Goal: Task Accomplishment & Management: Manage account settings

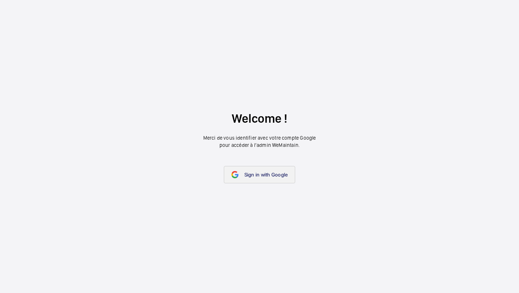
click at [257, 165] on wm-front-google-login "Welcome ! Merci de vous identifier avec votre compte Google pour accéder à l’ad…" at bounding box center [259, 146] width 519 height 293
click at [258, 166] on link "Sign in with Google" at bounding box center [260, 174] width 72 height 17
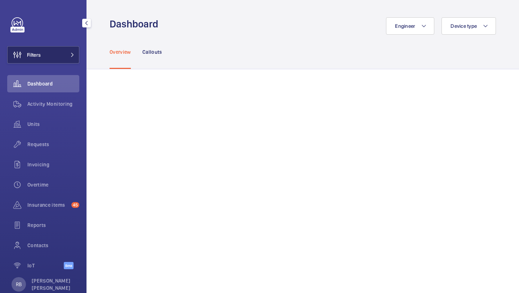
click at [69, 57] on button "Filters" at bounding box center [43, 54] width 72 height 17
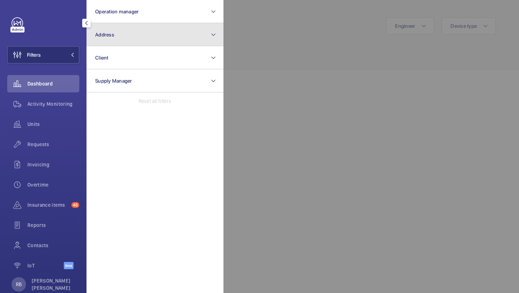
click at [110, 40] on button "Address" at bounding box center [154, 34] width 137 height 23
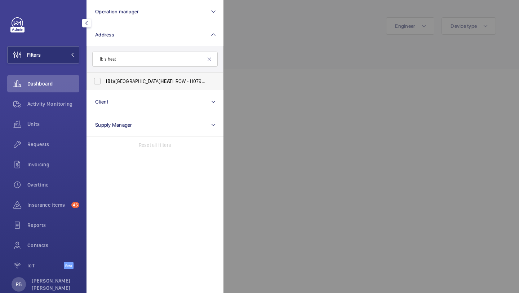
type input "ibis heat"
click at [112, 76] on label "IBIS LONDON HEAT HROW - H0794, IBIS LONDON HEAT HROW, [STREET_ADDRESS][PERSON_N…" at bounding box center [149, 80] width 125 height 17
click at [105, 76] on input "IBIS LONDON HEAT HROW - H0794, IBIS LONDON HEAT HROW, [STREET_ADDRESS][PERSON_N…" at bounding box center [97, 81] width 14 height 14
checkbox input "true"
click at [294, 41] on div at bounding box center [482, 146] width 519 height 293
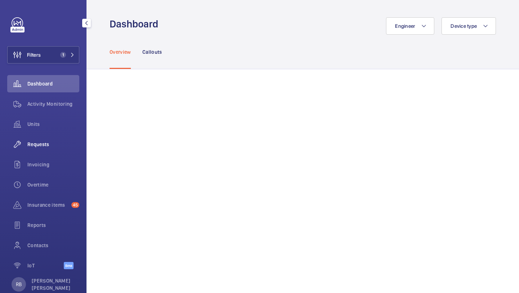
click at [45, 139] on div "Requests" at bounding box center [43, 144] width 72 height 17
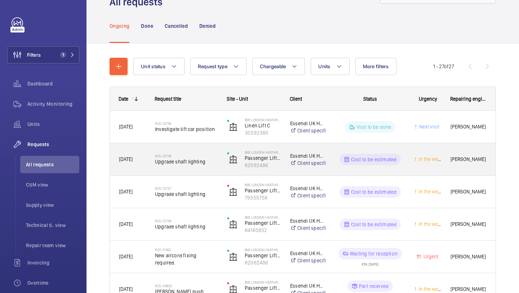
scroll to position [66, 0]
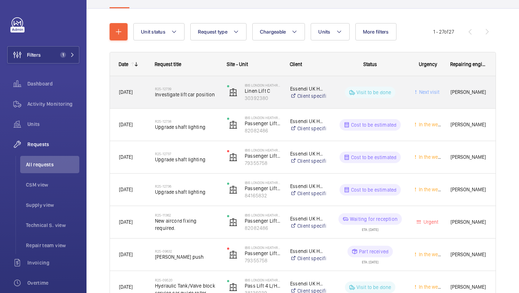
click at [206, 93] on span "Investigate lift car position" at bounding box center [186, 94] width 63 height 7
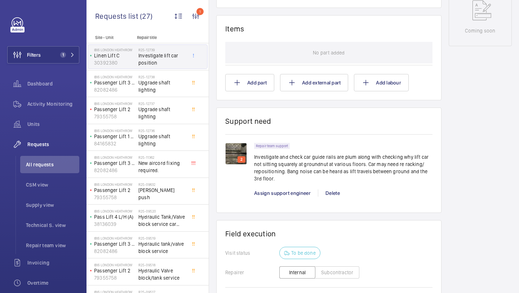
scroll to position [397, 0]
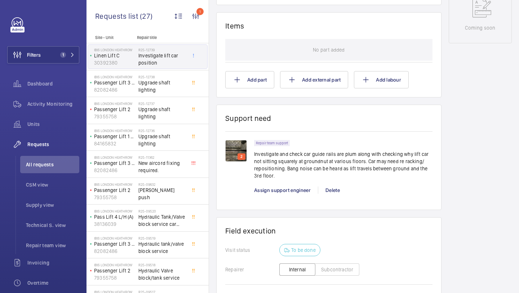
click at [289, 160] on p "Investigate and check car guide rails are plum along with checking why lift car…" at bounding box center [343, 164] width 178 height 29
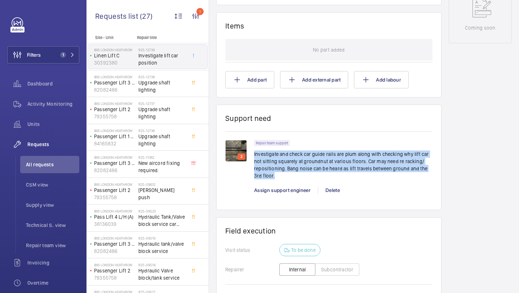
click at [289, 160] on p "Investigate and check car guide rails are plum along with checking why lift car…" at bounding box center [343, 164] width 178 height 29
click at [298, 160] on p "Investigate and check car guide rails are plum along with checking why lift car…" at bounding box center [343, 164] width 178 height 29
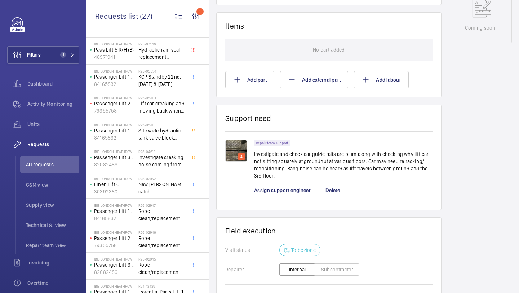
scroll to position [0, 0]
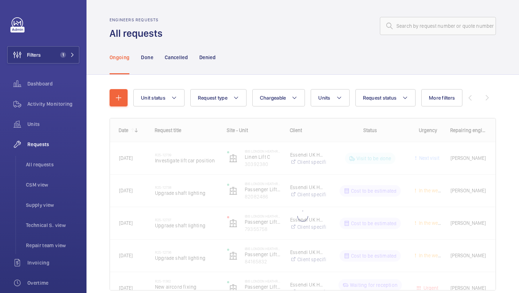
click at [349, 107] on wm-front-shared-table-view-engine "Unit status Request type Chargeable Units Request status More filters Urgency R…" at bounding box center [303, 198] width 386 height 218
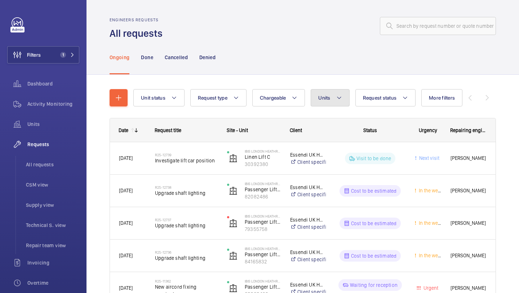
click at [347, 105] on button "Units" at bounding box center [330, 97] width 39 height 17
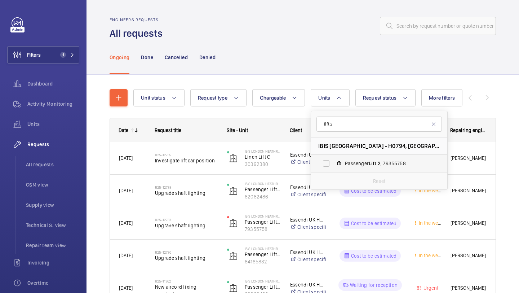
type input "lift 2"
click at [346, 159] on label "Passenger Lift 2 , 79355758" at bounding box center [373, 163] width 125 height 17
click at [333, 159] on input "Passenger Lift 2 , 79355758" at bounding box center [326, 163] width 14 height 14
checkbox input "true"
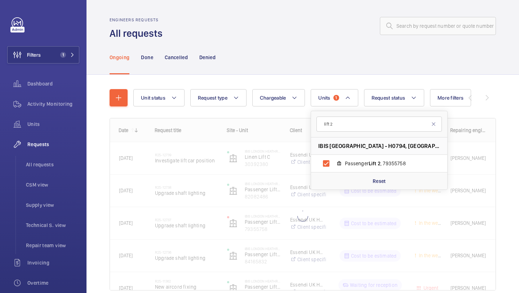
click at [512, 134] on div "Unit status Request type Chargeable Units 1 lift 2 IBIS [GEOGRAPHIC_DATA] - H07…" at bounding box center [302, 200] width 432 height 250
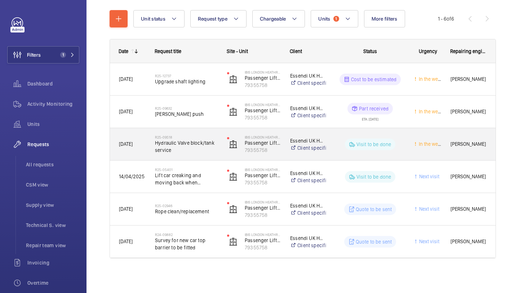
scroll to position [79, 0]
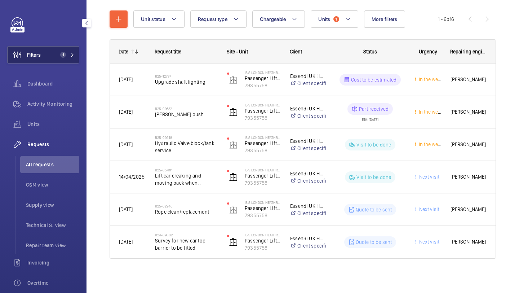
click at [53, 56] on button "Filters 1" at bounding box center [43, 54] width 72 height 17
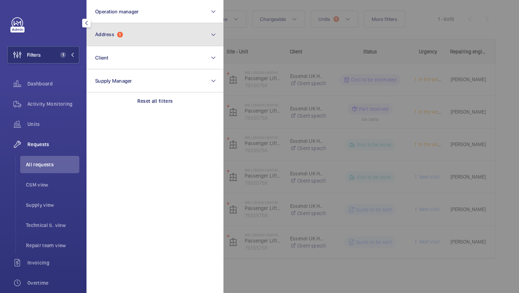
click at [101, 42] on button "Address 1" at bounding box center [154, 34] width 137 height 23
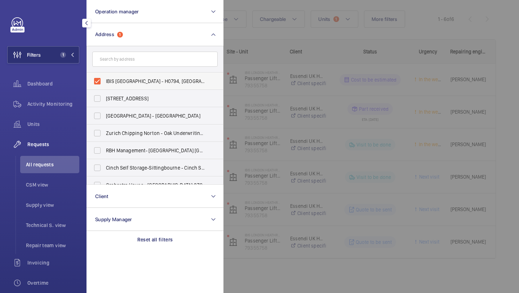
click at [110, 79] on span "IBIS [GEOGRAPHIC_DATA] - H0794, [GEOGRAPHIC_DATA], [STREET_ADDRESS][PERSON_NAME]" at bounding box center [155, 80] width 99 height 7
click at [105, 79] on input "IBIS [GEOGRAPHIC_DATA] - H0794, [GEOGRAPHIC_DATA], [STREET_ADDRESS][PERSON_NAME]" at bounding box center [97, 81] width 14 height 14
checkbox input "false"
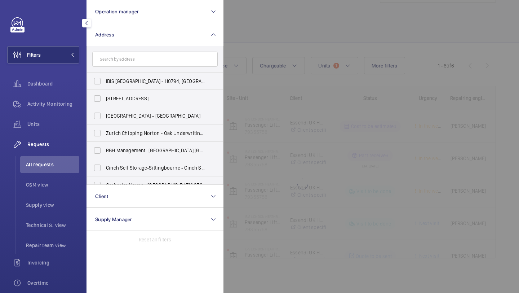
scroll to position [79, 0]
click at [239, 54] on div at bounding box center [482, 146] width 519 height 293
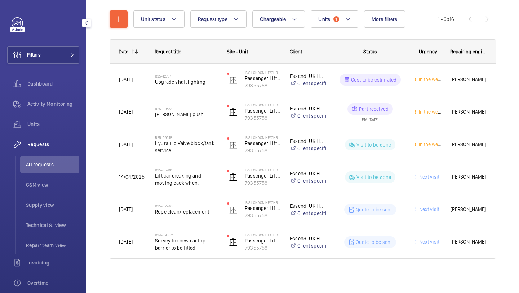
click at [54, 159] on li "All requests" at bounding box center [49, 164] width 59 height 17
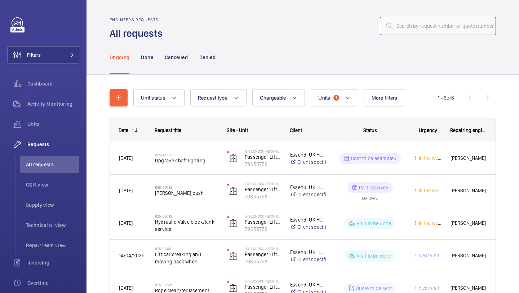
click at [446, 31] on input "text" at bounding box center [438, 26] width 116 height 18
paste input "R25-07429"
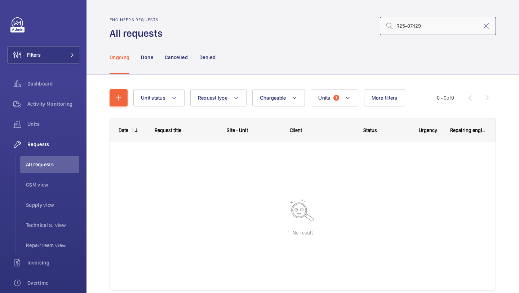
type input "R25-07429"
click at [392, 28] on mat-icon at bounding box center [389, 26] width 9 height 9
click at [396, 25] on input "R25-07429" at bounding box center [438, 26] width 116 height 18
click at [328, 95] on span "Units" at bounding box center [324, 98] width 12 height 6
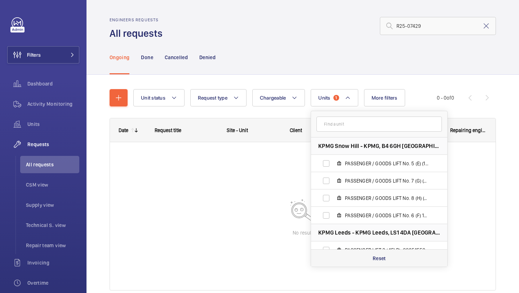
click at [382, 252] on div "Reset" at bounding box center [379, 257] width 136 height 17
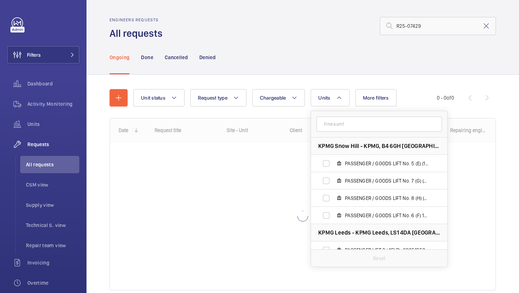
click at [370, 37] on div "Engineers requests All requests R25-07429" at bounding box center [303, 28] width 386 height 23
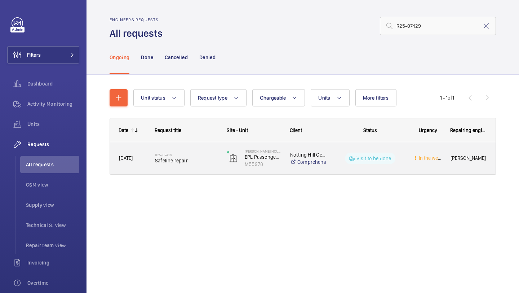
click at [205, 150] on div "R25-07429 Safeline repair" at bounding box center [186, 158] width 63 height 21
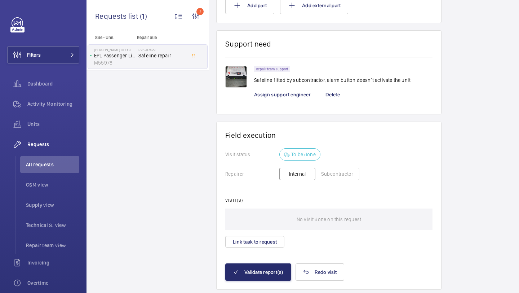
scroll to position [503, 0]
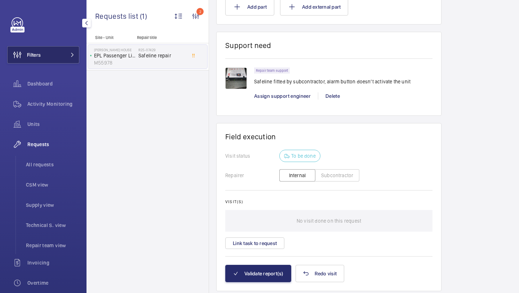
click at [71, 52] on button "Filters" at bounding box center [43, 54] width 72 height 17
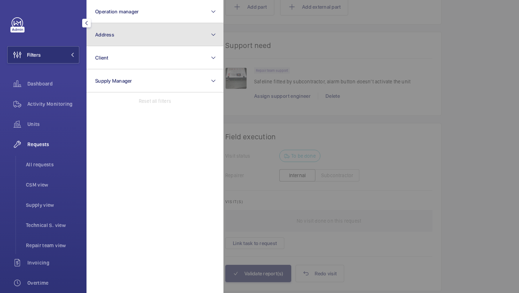
click at [129, 39] on button "Address" at bounding box center [154, 34] width 137 height 23
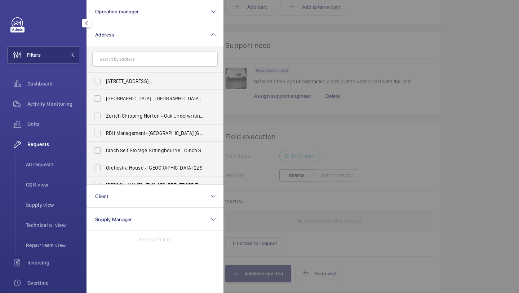
click at [32, 150] on div "Requests" at bounding box center [43, 144] width 72 height 17
click at [33, 155] on div "Requests All requests CSM view Supply view Technical S. view Repair team view" at bounding box center [43, 195] width 72 height 118
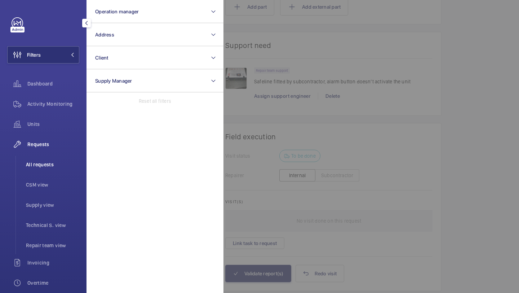
click at [36, 160] on li "All requests" at bounding box center [49, 164] width 59 height 17
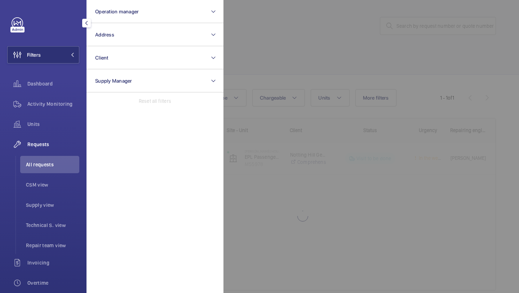
click at [413, 30] on div at bounding box center [482, 146] width 519 height 293
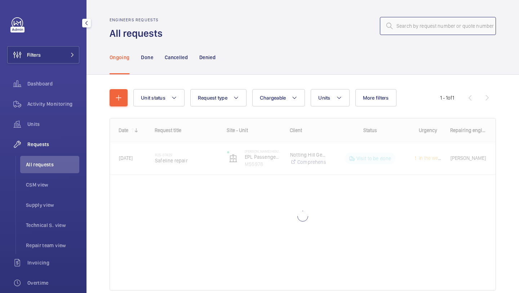
click at [421, 26] on input "text" at bounding box center [438, 26] width 116 height 18
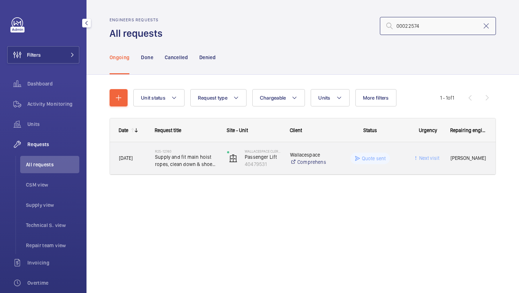
type input "00022574"
click at [196, 164] on span "Supply and fit main hoist ropes, clean down & shoe liners" at bounding box center [186, 160] width 63 height 14
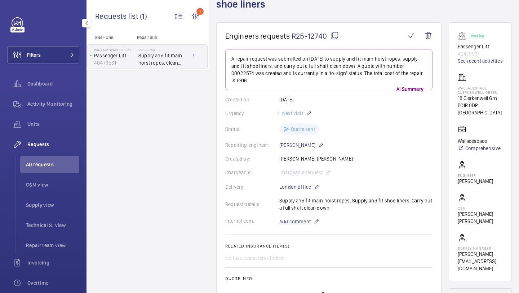
scroll to position [35, 0]
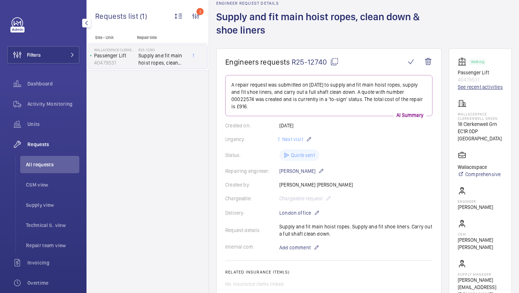
click at [471, 85] on link "See recent activities" at bounding box center [480, 86] width 45 height 7
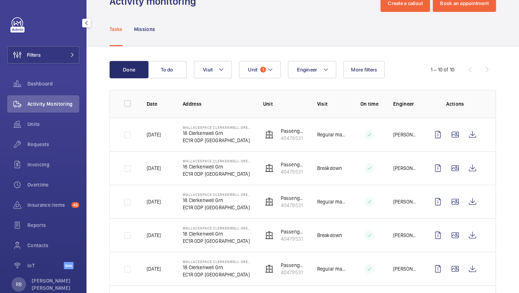
scroll to position [30, 0]
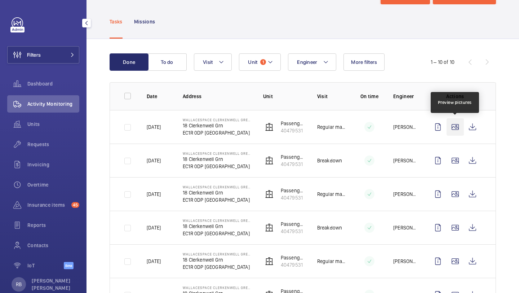
click at [450, 126] on wm-front-icon-button at bounding box center [455, 126] width 17 height 17
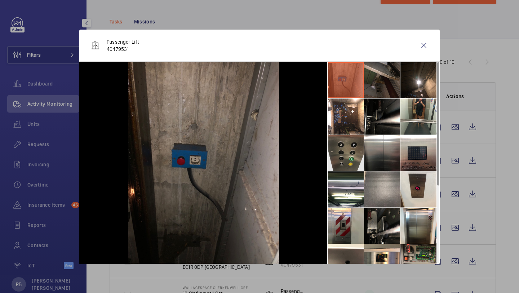
click at [352, 145] on li at bounding box center [346, 153] width 36 height 36
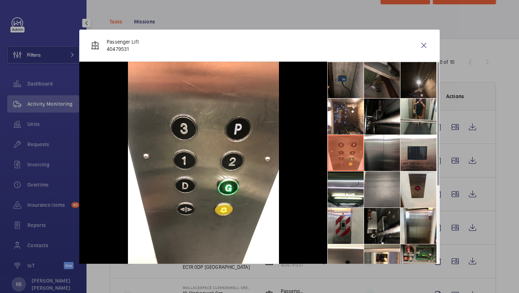
click at [413, 89] on li at bounding box center [418, 80] width 36 height 36
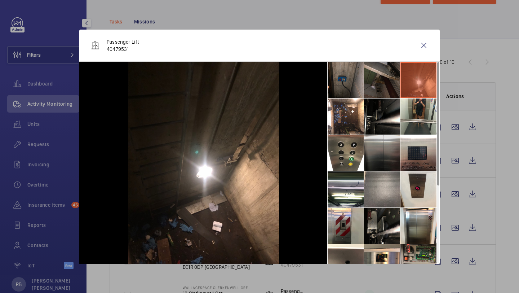
click at [377, 154] on li at bounding box center [382, 153] width 36 height 36
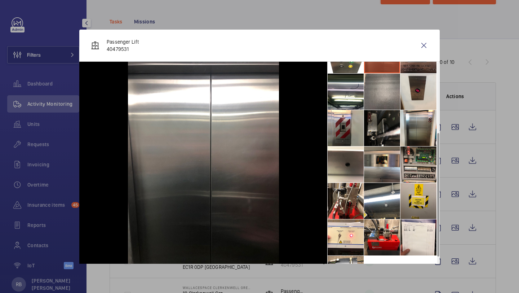
scroll to position [126, 0]
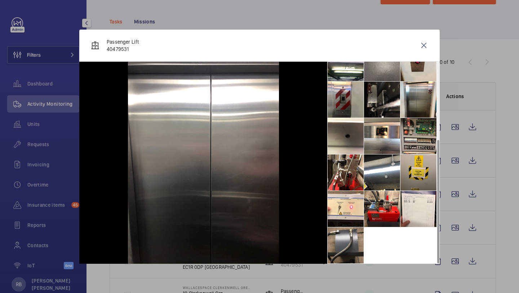
click at [354, 239] on li at bounding box center [346, 245] width 36 height 36
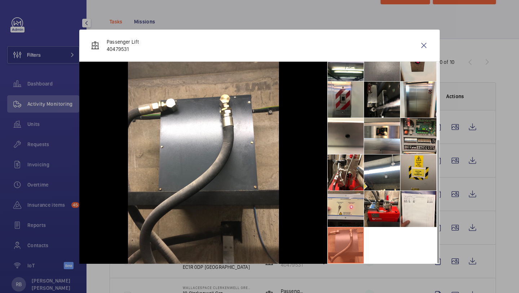
click at [351, 205] on li at bounding box center [346, 209] width 36 height 36
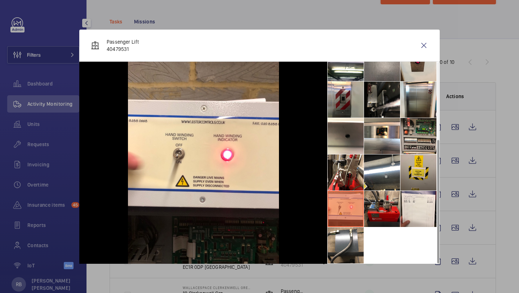
click at [387, 199] on li at bounding box center [382, 209] width 36 height 36
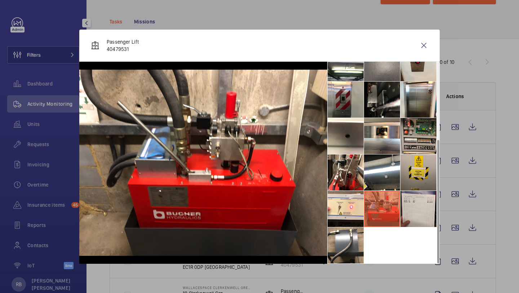
click at [408, 200] on li at bounding box center [418, 209] width 36 height 36
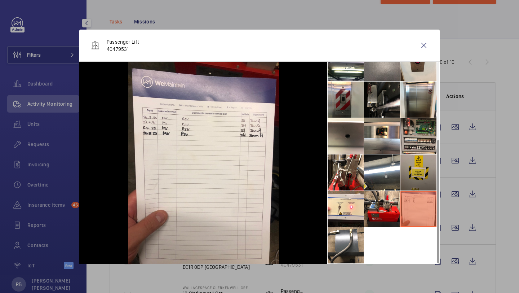
click at [410, 173] on li at bounding box center [418, 172] width 36 height 36
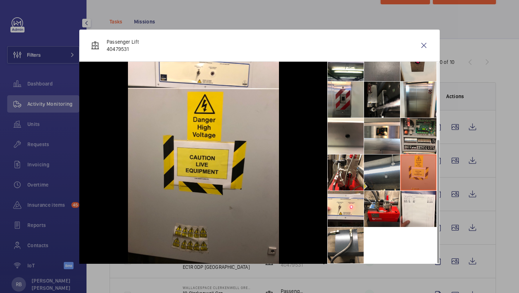
click at [379, 175] on li at bounding box center [382, 172] width 36 height 36
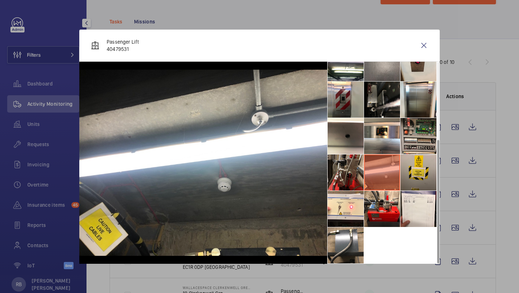
click at [347, 173] on li at bounding box center [346, 172] width 36 height 36
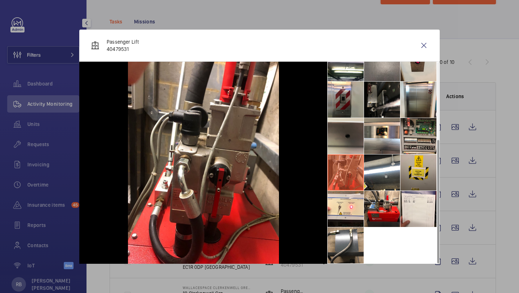
click at [352, 133] on li at bounding box center [346, 136] width 36 height 36
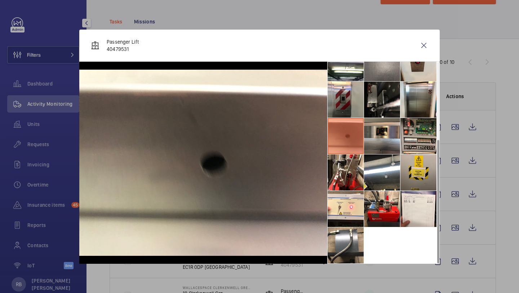
click at [379, 132] on li at bounding box center [382, 136] width 36 height 36
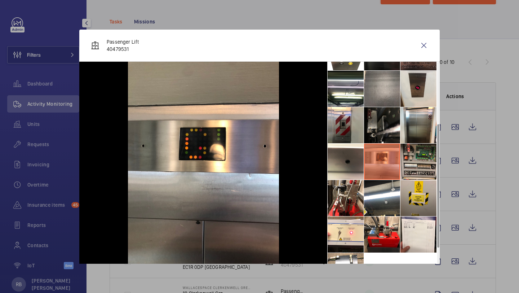
click at [379, 132] on li at bounding box center [382, 125] width 36 height 36
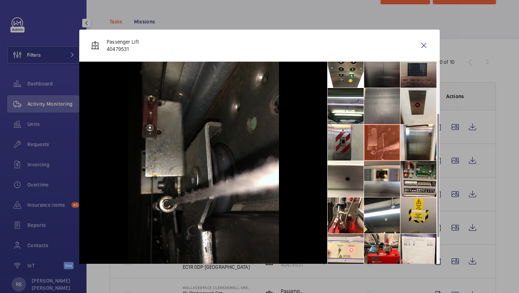
scroll to position [83, 0]
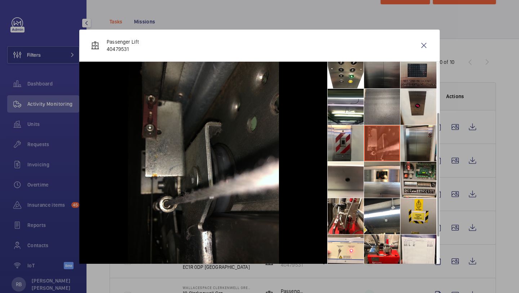
click at [418, 130] on li at bounding box center [418, 143] width 36 height 36
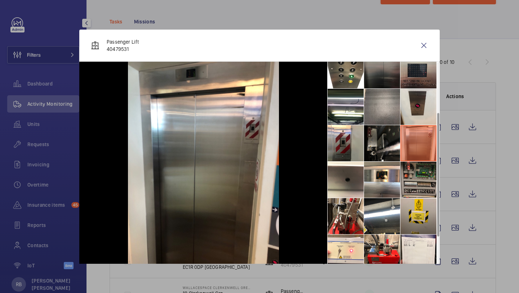
click at [420, 163] on li at bounding box center [418, 179] width 36 height 36
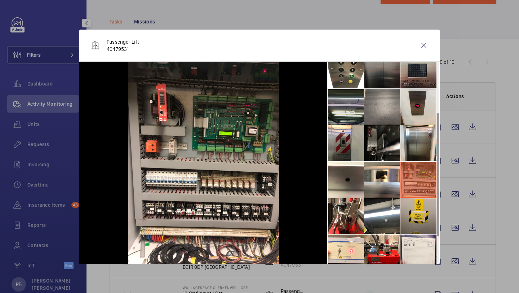
click at [354, 119] on li at bounding box center [346, 107] width 36 height 36
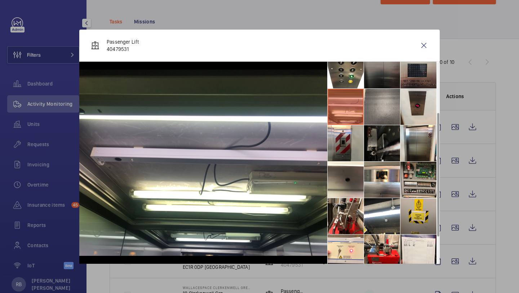
click at [387, 150] on li at bounding box center [382, 143] width 36 height 36
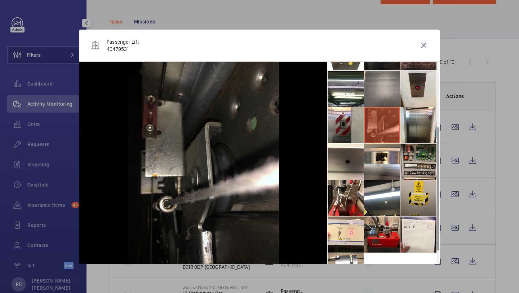
scroll to position [106, 0]
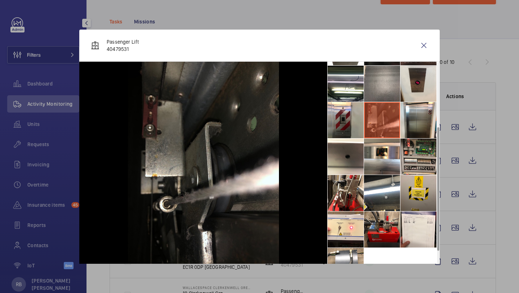
click at [380, 228] on li at bounding box center [382, 229] width 36 height 36
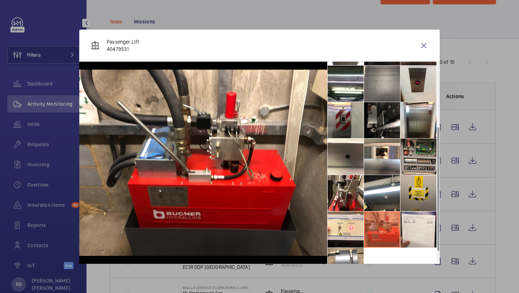
click at [428, 34] on div "Passenger Lift 40479531" at bounding box center [259, 46] width 360 height 32
click at [423, 46] on wm-front-icon-button at bounding box center [423, 45] width 17 height 17
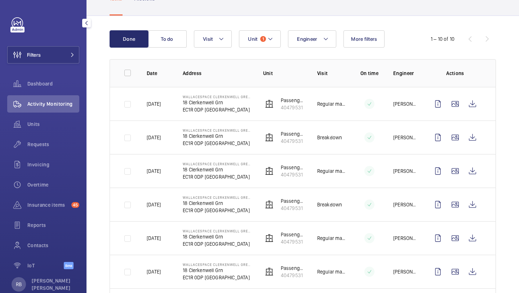
scroll to position [55, 0]
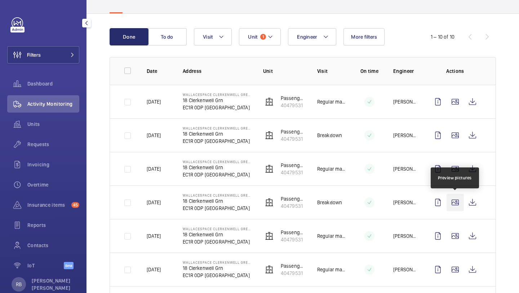
click at [454, 197] on wm-front-icon-button at bounding box center [455, 202] width 17 height 17
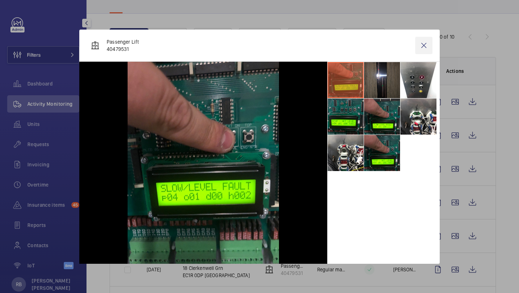
click at [418, 47] on wm-front-icon-button at bounding box center [423, 45] width 17 height 17
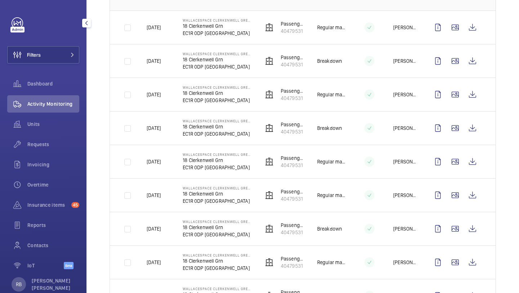
scroll to position [143, 0]
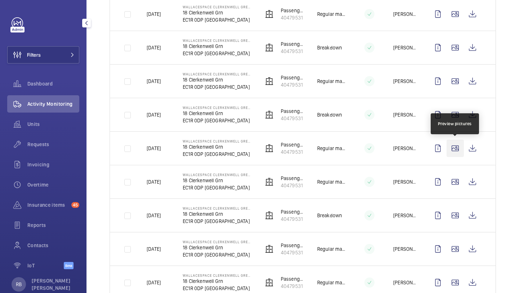
click at [455, 144] on wm-front-icon-button at bounding box center [455, 147] width 17 height 17
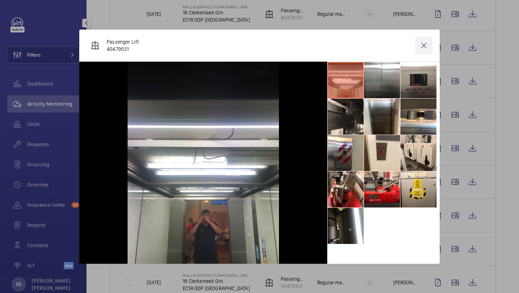
click at [428, 45] on wm-front-icon-button at bounding box center [423, 45] width 17 height 17
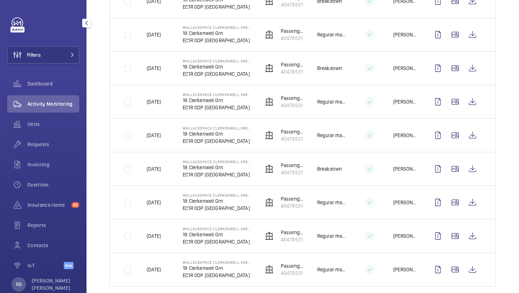
scroll to position [190, 0]
click at [454, 171] on wm-front-icon-button at bounding box center [455, 167] width 17 height 17
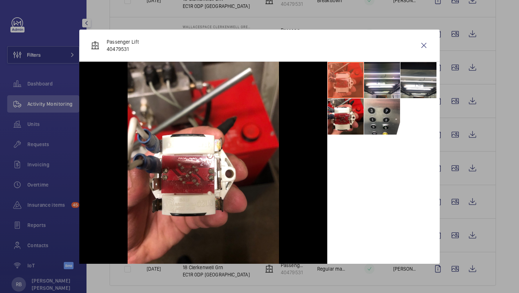
click at [426, 35] on div "Passenger Lift 40479531" at bounding box center [259, 46] width 360 height 32
click at [426, 41] on wm-front-icon-button at bounding box center [423, 45] width 17 height 17
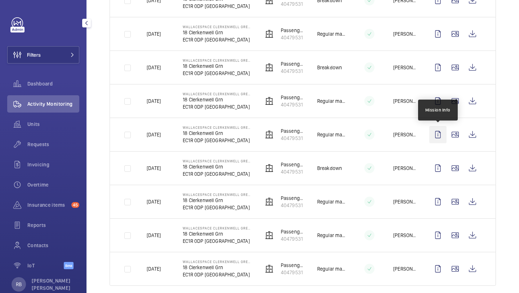
scroll to position [200, 0]
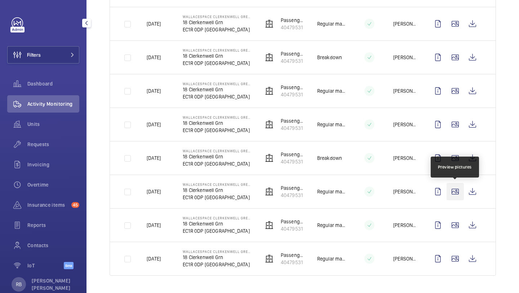
click at [453, 190] on wm-front-icon-button at bounding box center [455, 191] width 17 height 17
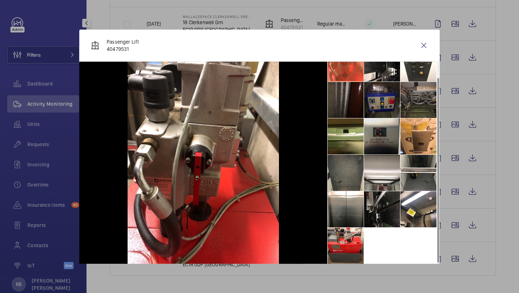
scroll to position [0, 0]
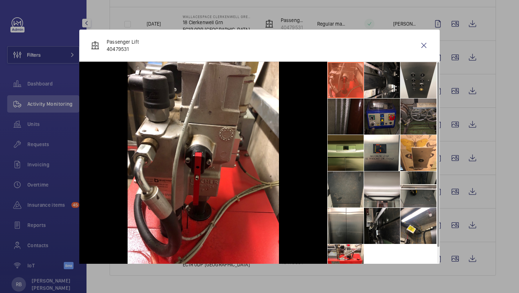
click at [428, 63] on li at bounding box center [418, 80] width 36 height 36
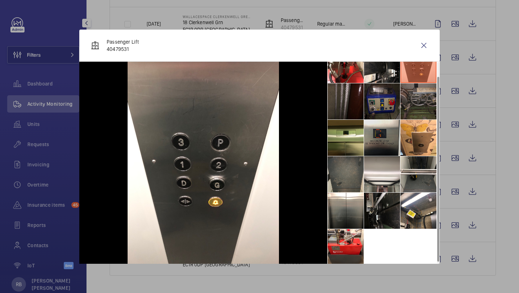
scroll to position [17, 0]
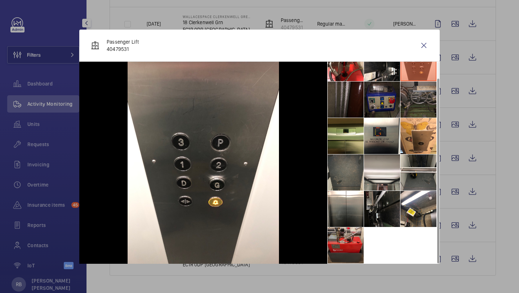
click at [355, 233] on li at bounding box center [346, 245] width 36 height 36
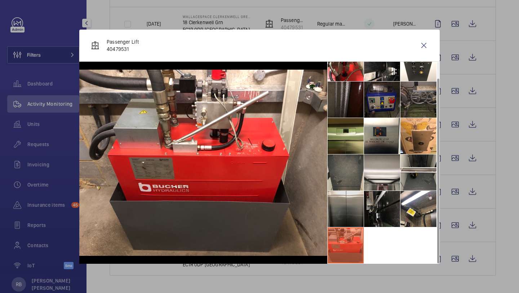
click at [348, 209] on li at bounding box center [346, 209] width 36 height 36
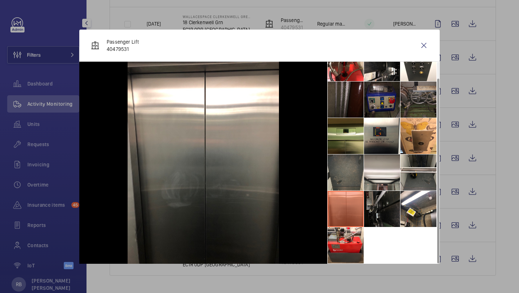
click at [378, 205] on li at bounding box center [382, 209] width 36 height 36
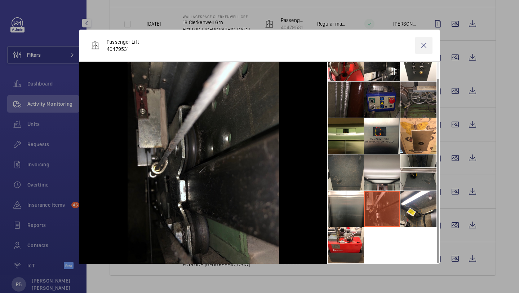
click at [420, 42] on wm-front-icon-button at bounding box center [423, 45] width 17 height 17
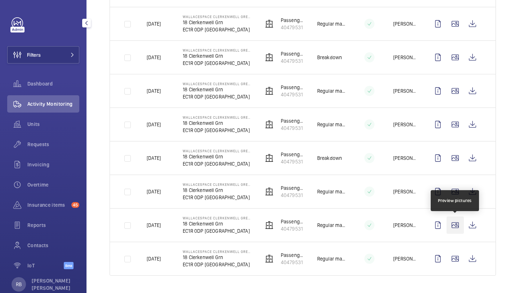
click at [459, 225] on wm-front-icon-button at bounding box center [455, 224] width 17 height 17
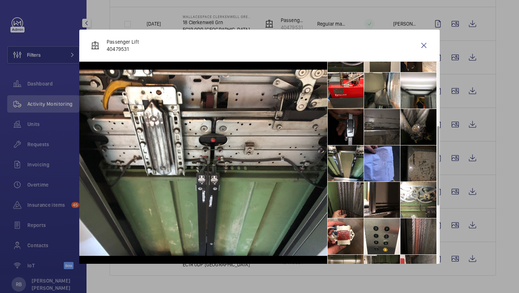
scroll to position [179, 0]
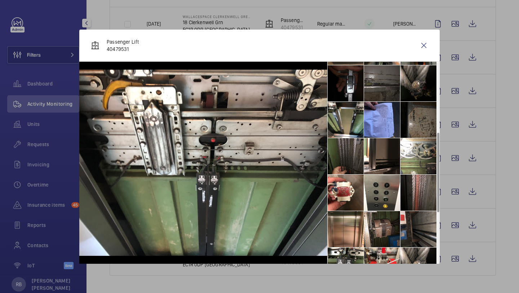
click at [337, 147] on li at bounding box center [346, 156] width 36 height 36
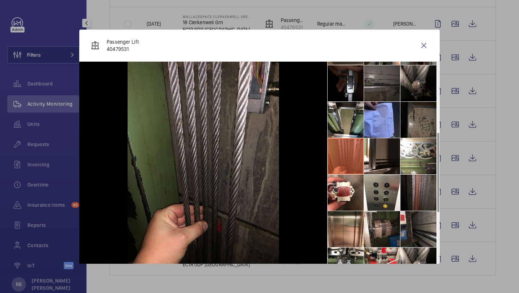
click at [409, 175] on li at bounding box center [418, 192] width 36 height 36
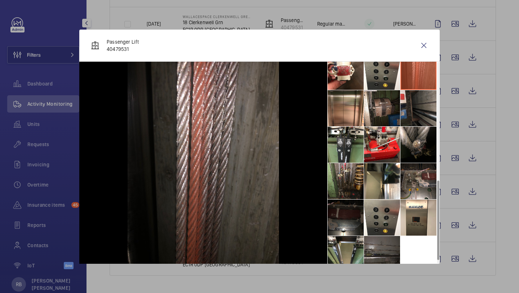
scroll to position [308, 0]
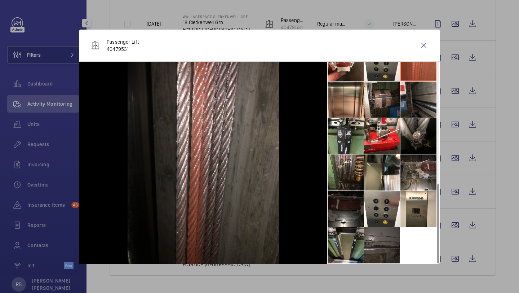
click at [360, 238] on li at bounding box center [346, 245] width 36 height 36
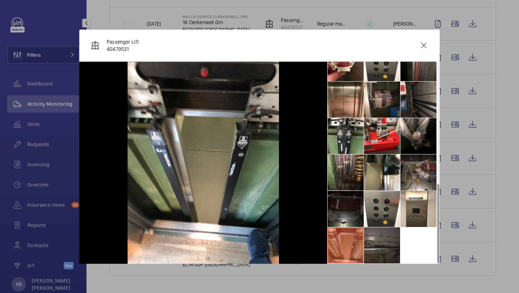
click at [351, 218] on li at bounding box center [346, 209] width 36 height 36
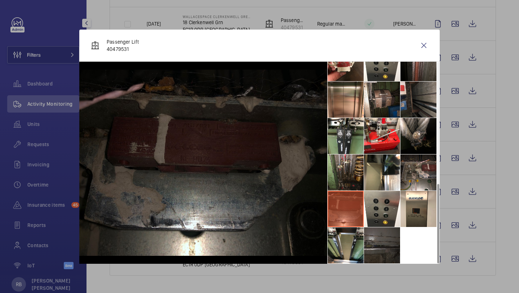
click at [369, 231] on li at bounding box center [382, 245] width 36 height 36
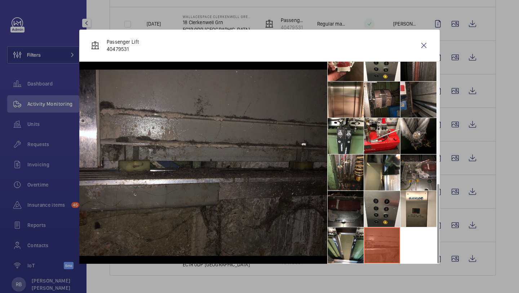
click at [382, 199] on li at bounding box center [382, 209] width 36 height 36
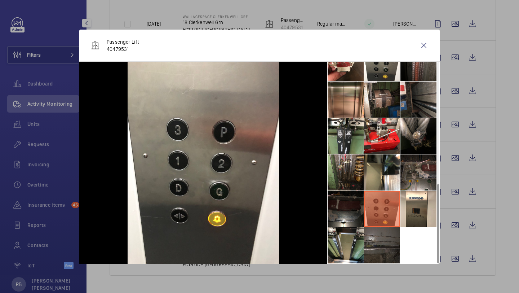
click at [413, 177] on li at bounding box center [418, 172] width 36 height 36
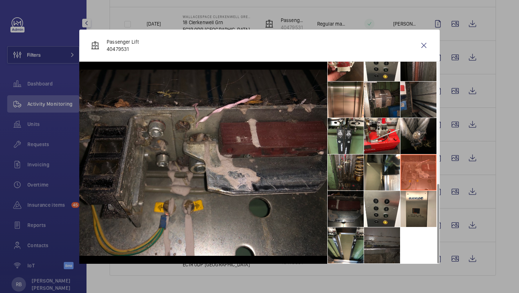
click at [350, 171] on li at bounding box center [346, 172] width 36 height 36
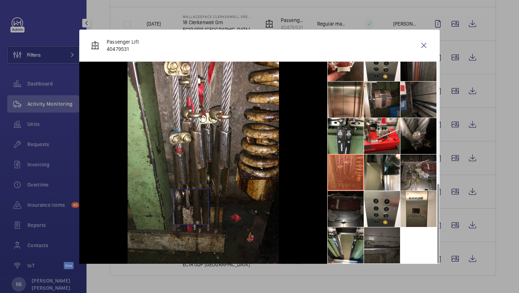
click at [190, 206] on img at bounding box center [203, 163] width 151 height 202
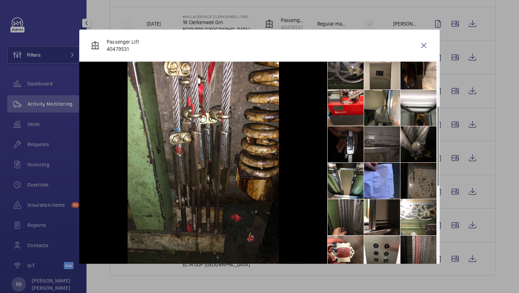
scroll to position [88, 0]
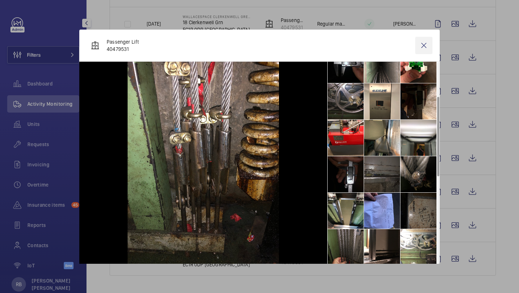
click at [419, 47] on wm-front-icon-button at bounding box center [423, 45] width 17 height 17
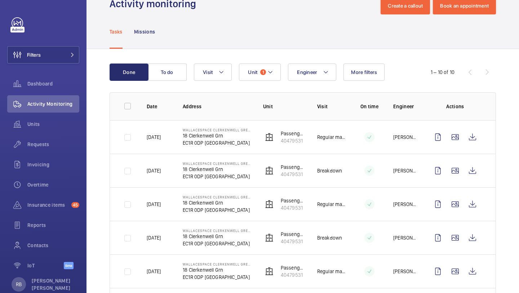
scroll to position [27, 0]
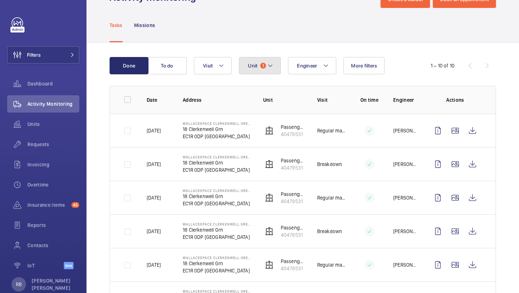
click at [266, 59] on button "Unit 1" at bounding box center [260, 65] width 42 height 17
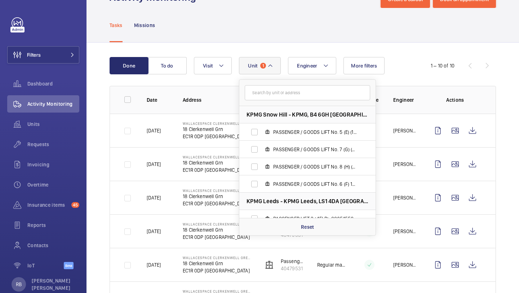
click at [265, 66] on span "1" at bounding box center [263, 66] width 6 height 6
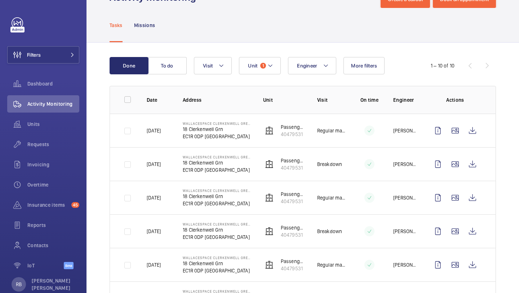
click at [290, 43] on div "Done To do Engineer Unit 1 Visit More filters 1 – 10 of 10 Date Address Unit Vi…" at bounding box center [302, 255] width 432 height 424
click at [81, 66] on div "Filters Dashboard Activity Monitoring Units Requests Invoicing Overtime Insuran…" at bounding box center [43, 146] width 86 height 293
click at [74, 58] on button "Filters" at bounding box center [43, 54] width 72 height 17
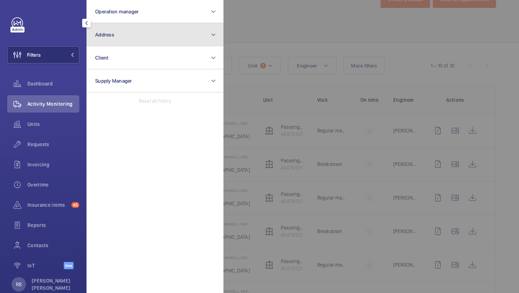
click at [140, 33] on button "Address" at bounding box center [154, 34] width 137 height 23
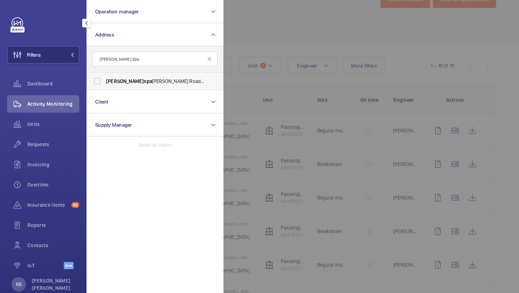
type input "[PERSON_NAME] spa"
click at [148, 89] on label "[PERSON_NAME] spa [PERSON_NAME] Road - [PERSON_NAME][STREET_ADDRESS]" at bounding box center [149, 80] width 125 height 17
click at [105, 88] on input "[PERSON_NAME] spa [PERSON_NAME] Road - [PERSON_NAME][STREET_ADDRESS]" at bounding box center [97, 81] width 14 height 14
checkbox input "true"
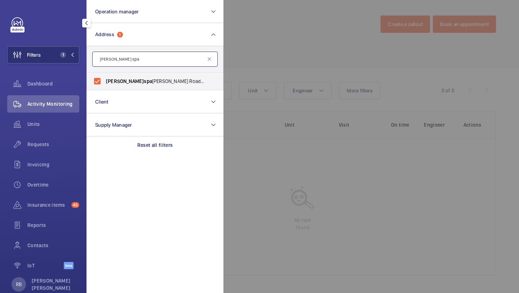
click at [133, 62] on input "[PERSON_NAME] spa" at bounding box center [154, 59] width 125 height 15
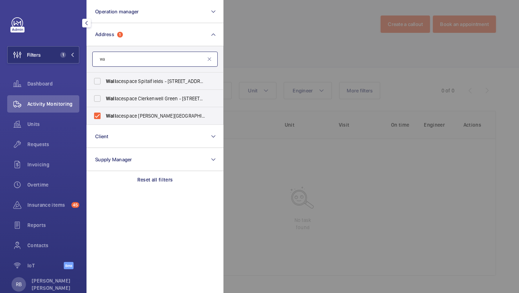
type input "w"
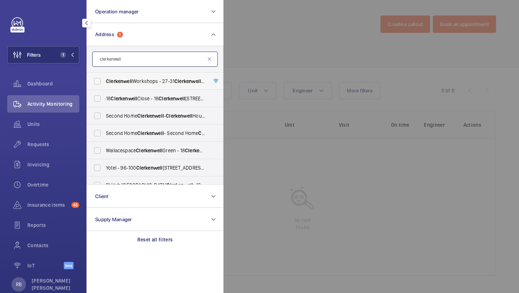
scroll to position [0, 0]
type input "clerkenwell"
click at [169, 82] on span "Clerkenwell Workshops - [STREET_ADDRESS]" at bounding box center [155, 80] width 99 height 7
click at [105, 82] on input "Clerkenwell Workshops - [STREET_ADDRESS]" at bounding box center [97, 81] width 14 height 14
checkbox input "true"
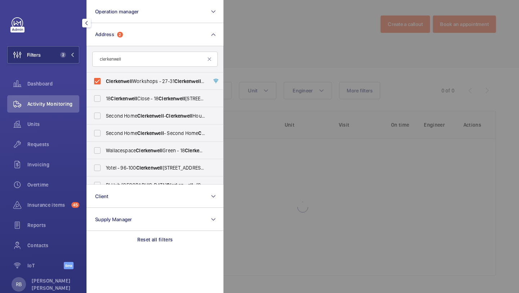
click at [290, 70] on div at bounding box center [482, 146] width 519 height 293
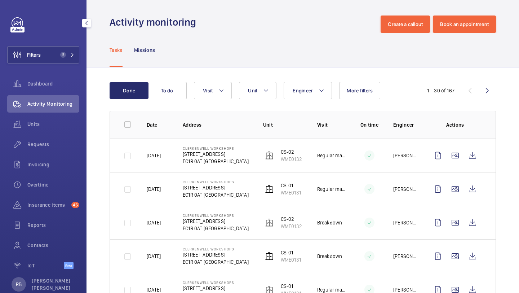
scroll to position [27, 0]
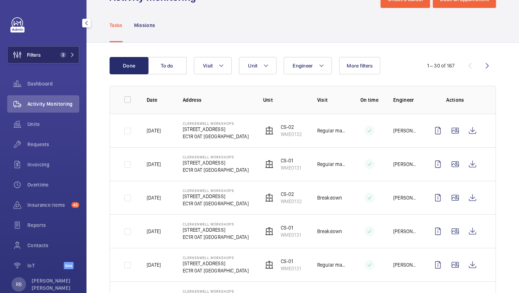
click at [73, 57] on span "2" at bounding box center [65, 55] width 17 height 6
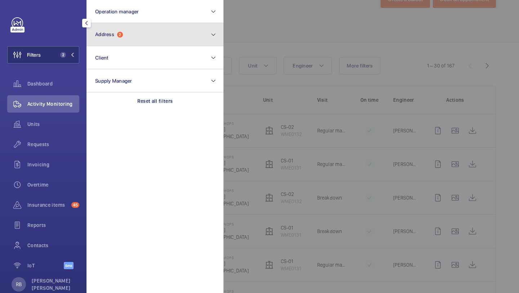
click at [113, 41] on button "Address 2" at bounding box center [154, 34] width 137 height 23
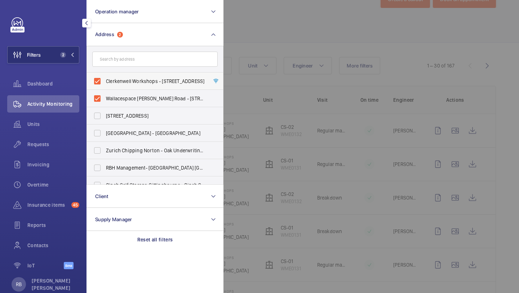
click at [119, 79] on span "Clerkenwell Workshops - [STREET_ADDRESS]" at bounding box center [155, 80] width 99 height 7
click at [105, 79] on input "Clerkenwell Workshops - [STREET_ADDRESS]" at bounding box center [97, 81] width 14 height 14
checkbox input "false"
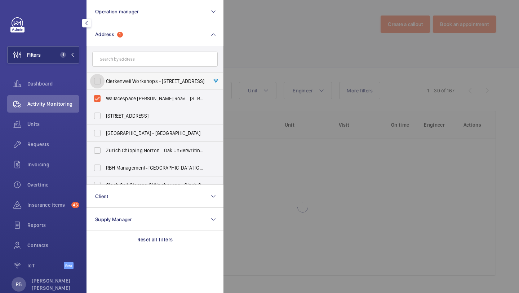
scroll to position [2, 0]
click at [240, 68] on div at bounding box center [482, 146] width 519 height 293
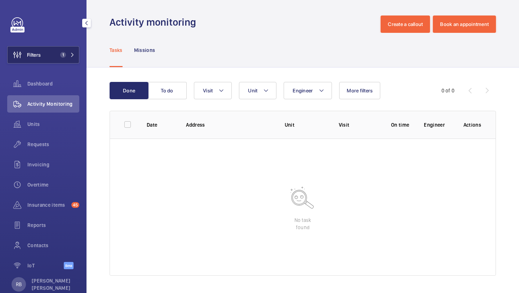
click at [59, 50] on button "Filters 1" at bounding box center [43, 54] width 72 height 17
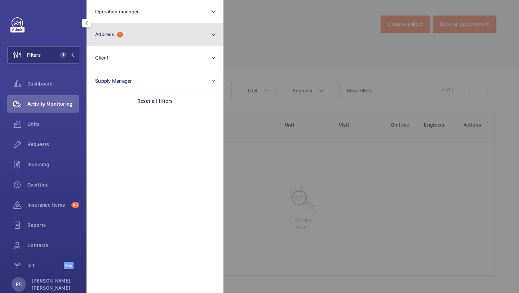
click at [121, 43] on button "Address 1" at bounding box center [154, 34] width 137 height 23
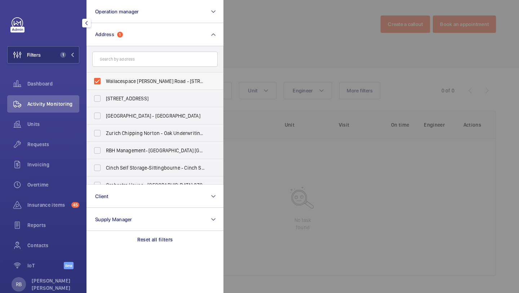
click at [130, 73] on label "Wallacespace [PERSON_NAME] Road - [STREET_ADDRESS]" at bounding box center [149, 80] width 125 height 17
click at [105, 74] on input "Wallacespace [PERSON_NAME] Road - [STREET_ADDRESS]" at bounding box center [97, 81] width 14 height 14
checkbox input "false"
click at [130, 69] on form at bounding box center [155, 59] width 136 height 26
click at [130, 68] on form at bounding box center [155, 59] width 136 height 26
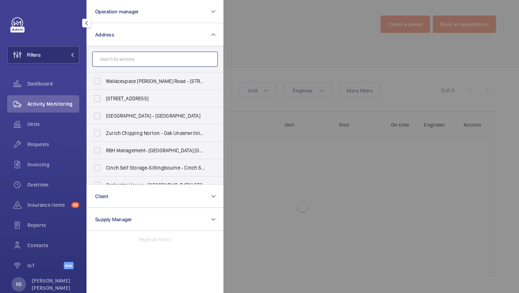
click at [130, 66] on input "text" at bounding box center [154, 59] width 125 height 15
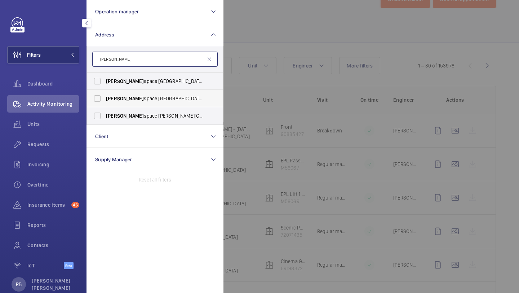
type input "[PERSON_NAME]"
click at [142, 102] on label "[PERSON_NAME] space Clerkenwell Green - [STREET_ADDRESS]" at bounding box center [149, 98] width 125 height 17
click at [105, 102] on input "[PERSON_NAME] space Clerkenwell Green - [STREET_ADDRESS]" at bounding box center [97, 98] width 14 height 14
checkbox input "true"
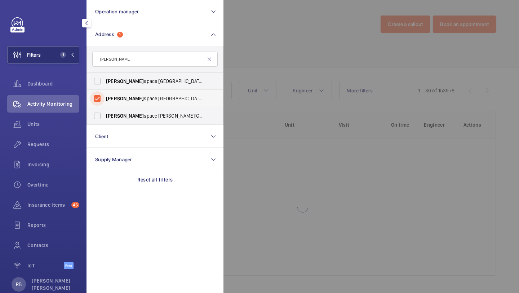
scroll to position [2, 0]
click at [323, 26] on div at bounding box center [482, 146] width 519 height 293
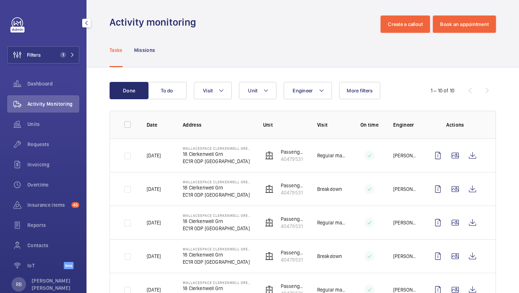
scroll to position [27, 0]
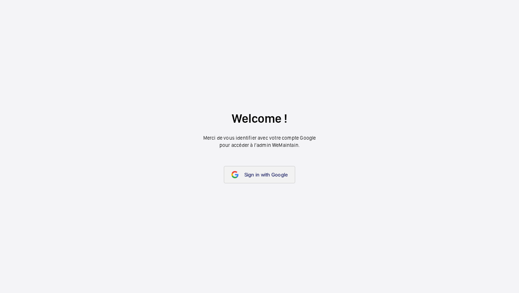
click at [240, 173] on link "Sign in with Google" at bounding box center [260, 174] width 72 height 17
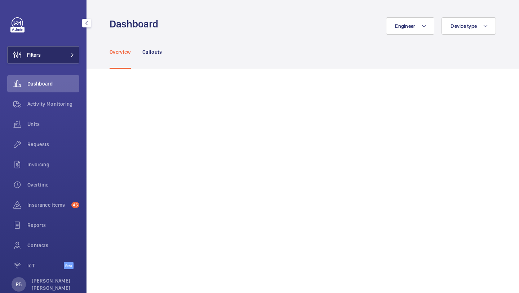
click at [45, 58] on button "Filters" at bounding box center [43, 54] width 72 height 17
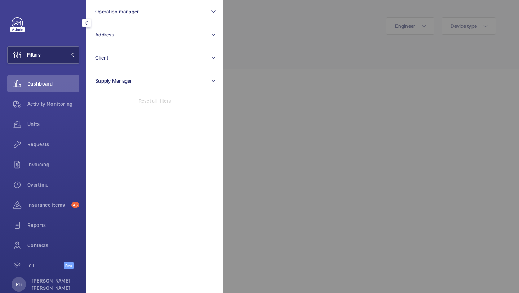
click at [42, 59] on button "Filters" at bounding box center [43, 54] width 72 height 17
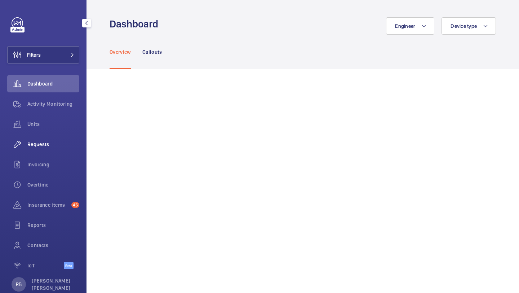
click at [51, 139] on div "Requests" at bounding box center [43, 144] width 72 height 17
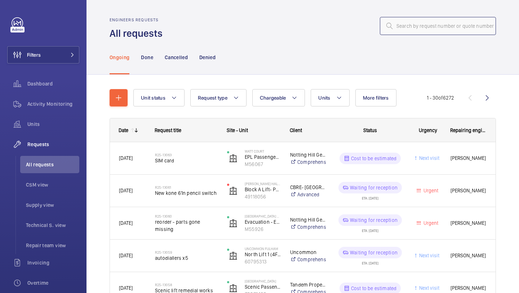
click at [445, 18] on input "text" at bounding box center [438, 26] width 116 height 18
click at [444, 30] on input "text" at bounding box center [438, 26] width 116 height 18
paste input "R25-09153"
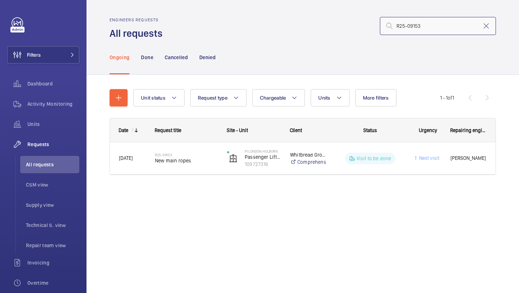
click at [398, 28] on input "R25-09153" at bounding box center [438, 26] width 116 height 18
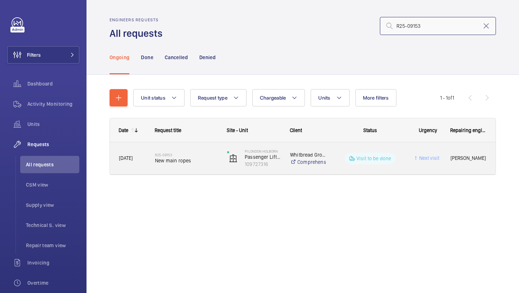
type input "R25-09153"
click at [168, 150] on div "R25-09153 New main ropes" at bounding box center [186, 158] width 63 height 21
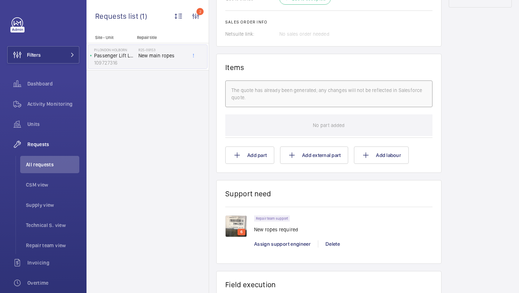
scroll to position [576, 0]
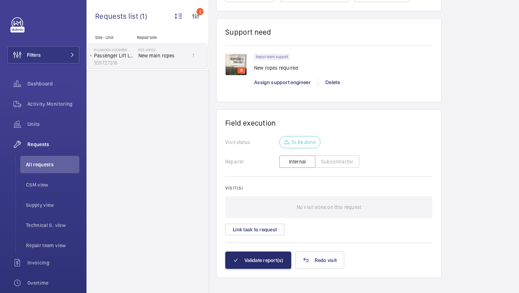
click at [235, 62] on img at bounding box center [236, 65] width 22 height 22
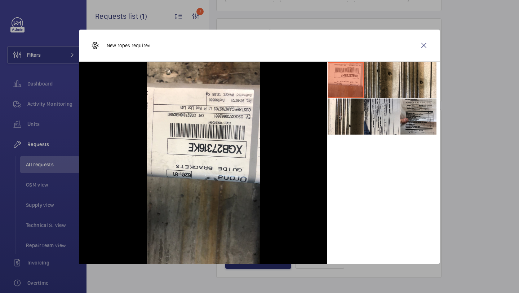
click at [392, 75] on li at bounding box center [382, 80] width 36 height 36
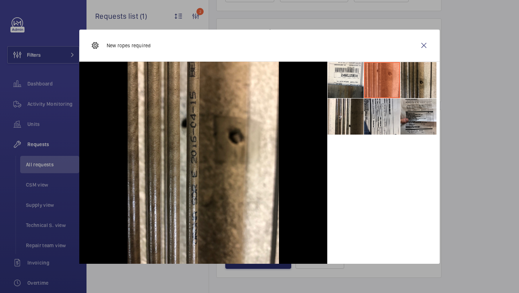
click at [412, 75] on li at bounding box center [418, 80] width 36 height 36
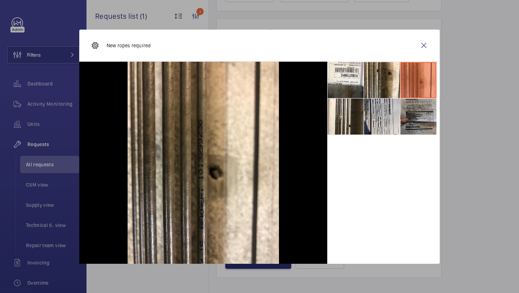
click at [410, 128] on li at bounding box center [418, 116] width 36 height 36
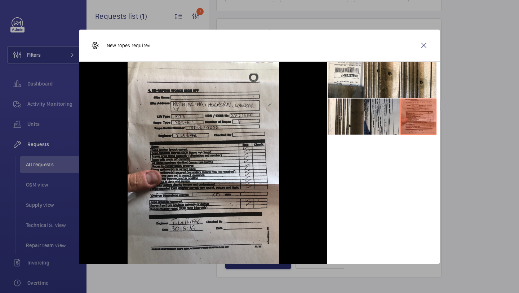
click at [381, 129] on li at bounding box center [382, 116] width 36 height 36
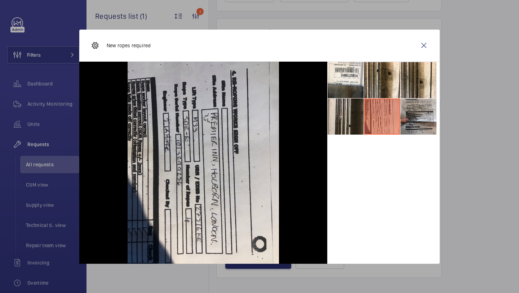
click at [359, 124] on li at bounding box center [346, 116] width 36 height 36
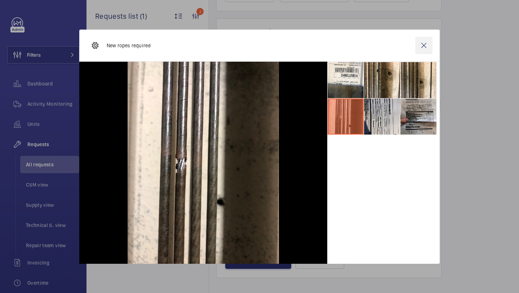
click at [421, 50] on wm-front-icon-button at bounding box center [423, 45] width 17 height 17
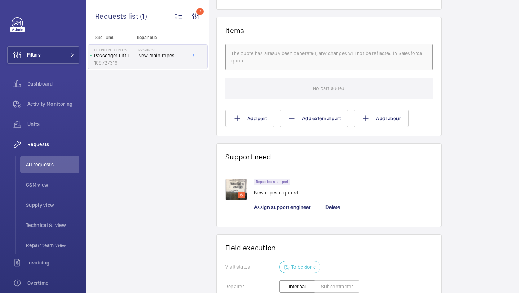
scroll to position [454, 0]
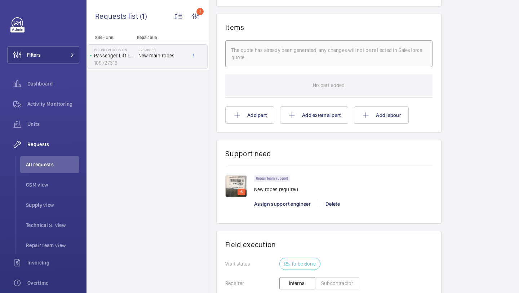
click at [246, 188] on img at bounding box center [236, 186] width 22 height 22
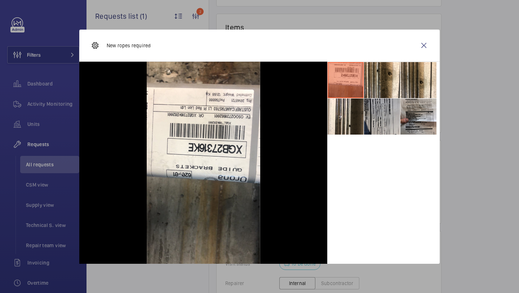
click at [371, 127] on li at bounding box center [382, 116] width 36 height 36
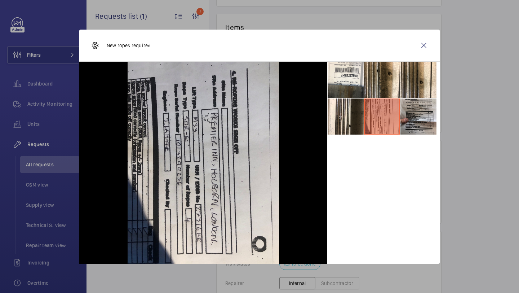
click at [379, 54] on div "New ropes required" at bounding box center [259, 46] width 360 height 32
click at [389, 73] on li at bounding box center [382, 80] width 36 height 36
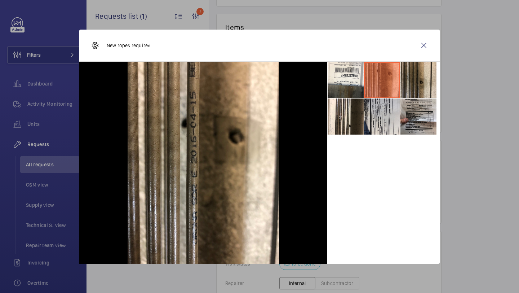
click at [414, 72] on li at bounding box center [418, 80] width 36 height 36
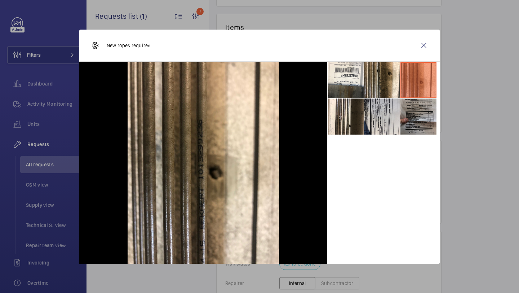
click at [423, 117] on li at bounding box center [418, 116] width 36 height 36
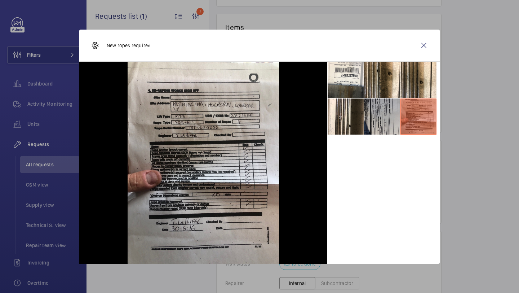
click at [383, 119] on li at bounding box center [382, 116] width 36 height 36
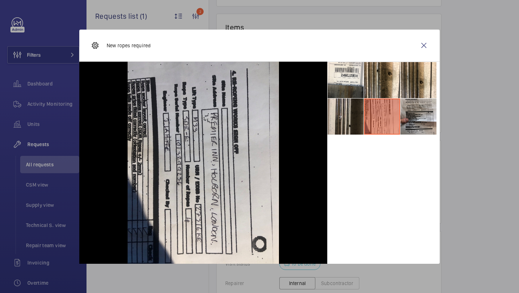
click at [346, 118] on li at bounding box center [346, 116] width 36 height 36
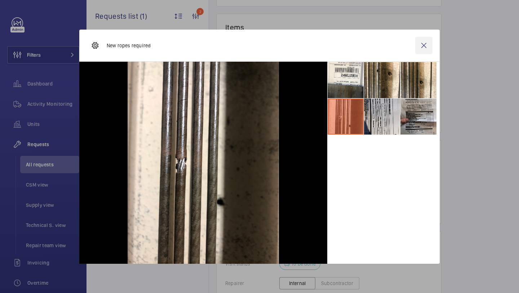
click at [423, 46] on wm-front-icon-button at bounding box center [423, 45] width 17 height 17
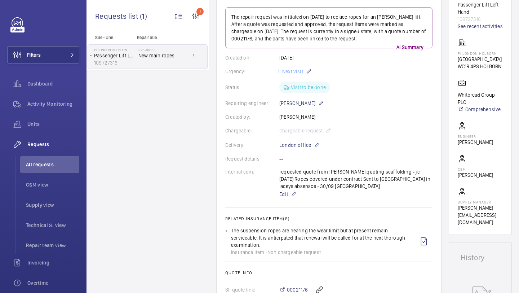
scroll to position [0, 0]
